Goal: Navigation & Orientation: Find specific page/section

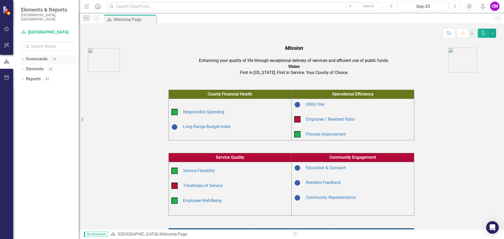
click at [24, 58] on icon "Dropdown" at bounding box center [23, 59] width 4 height 3
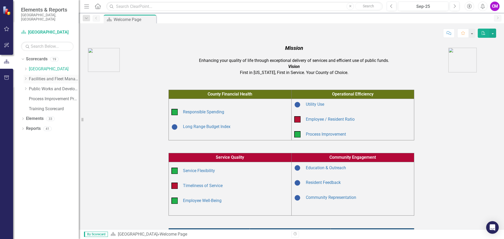
click at [51, 76] on link "Facilities and Fleet Management" at bounding box center [54, 79] width 50 height 6
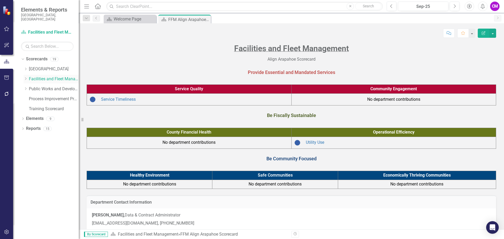
click at [27, 77] on div "Dropdown" at bounding box center [26, 79] width 4 height 4
click at [38, 86] on link "Facilities and Fleet Management (Operations)" at bounding box center [56, 89] width 45 height 6
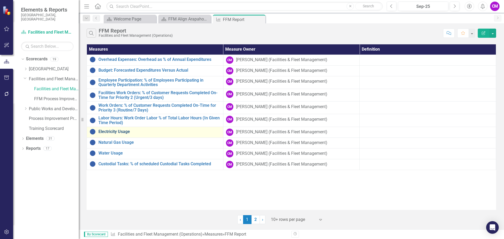
click at [145, 132] on link "Electricity Usage" at bounding box center [160, 131] width 122 height 5
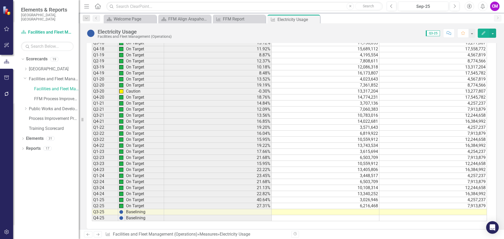
scroll to position [420, 0]
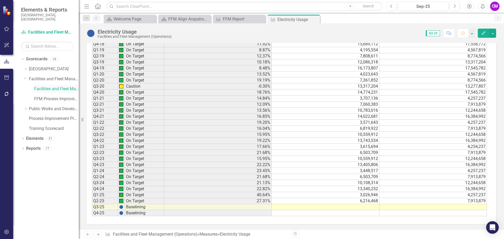
click at [55, 86] on link "Facilities and Fleet Management (Operations)" at bounding box center [56, 89] width 45 height 6
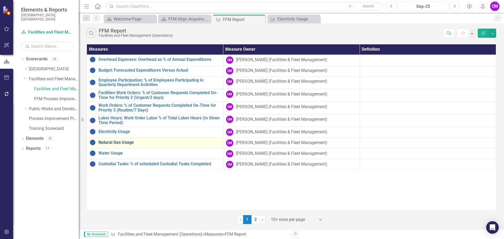
click at [132, 141] on link "Natural Gas Usage" at bounding box center [160, 142] width 122 height 5
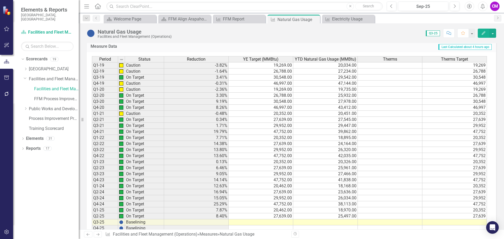
scroll to position [348, 0]
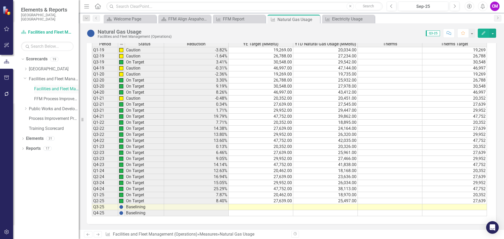
click at [49, 86] on link "Facilities and Fleet Management (Operations)" at bounding box center [56, 89] width 45 height 6
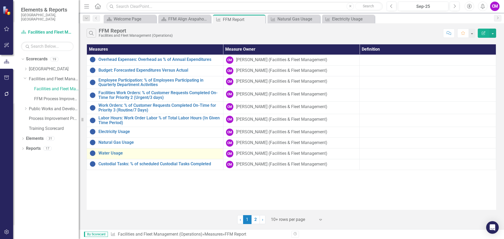
click at [136, 156] on div "Water Usage" at bounding box center [155, 153] width 131 height 6
click at [118, 153] on link "Water Usage" at bounding box center [160, 153] width 122 height 5
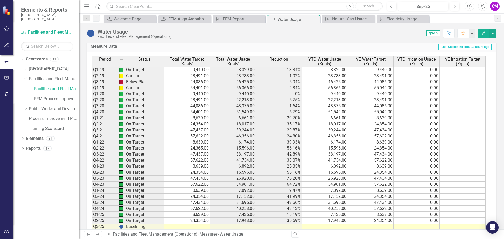
scroll to position [341, 0]
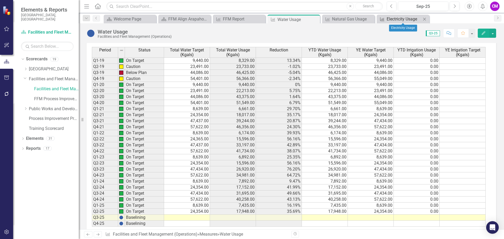
click at [412, 20] on div "Electricity Usage" at bounding box center [404, 19] width 35 height 7
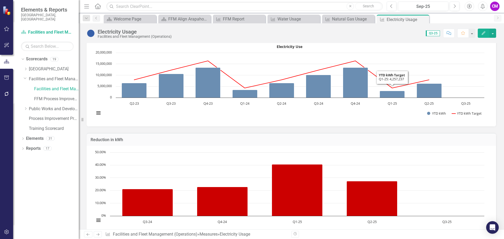
scroll to position [210, 0]
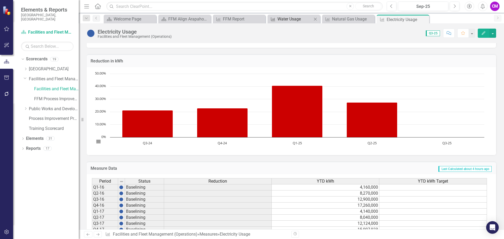
click at [310, 18] on div "Water Usage" at bounding box center [295, 19] width 35 height 7
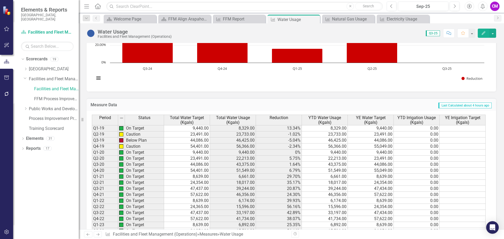
scroll to position [273, 0]
